Goal: Find specific page/section: Find specific page/section

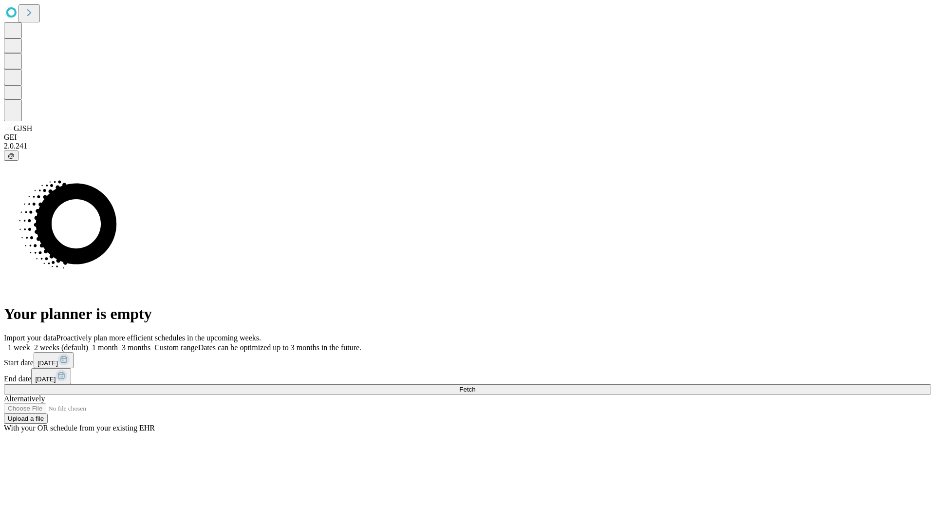
click at [475, 386] on span "Fetch" at bounding box center [467, 389] width 16 height 7
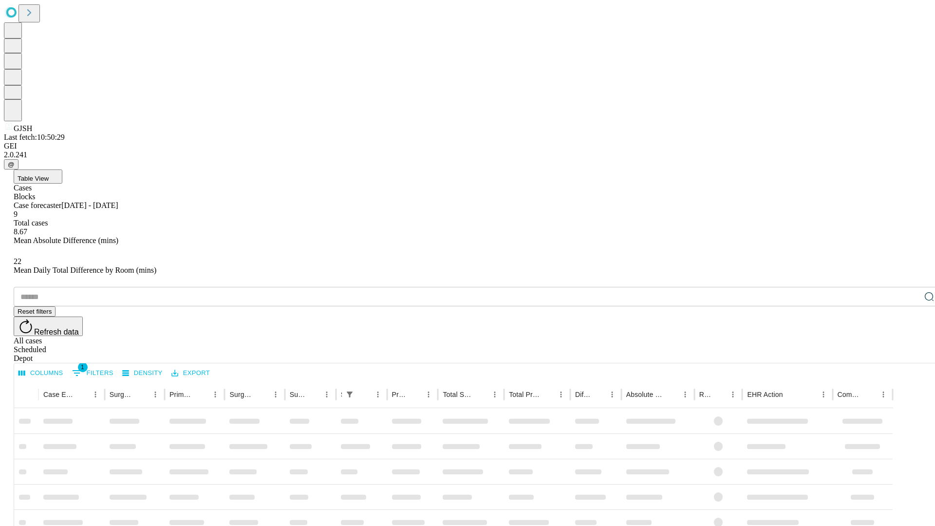
click at [910, 354] on div "Depot" at bounding box center [477, 358] width 927 height 9
